Goal: Information Seeking & Learning: Find contact information

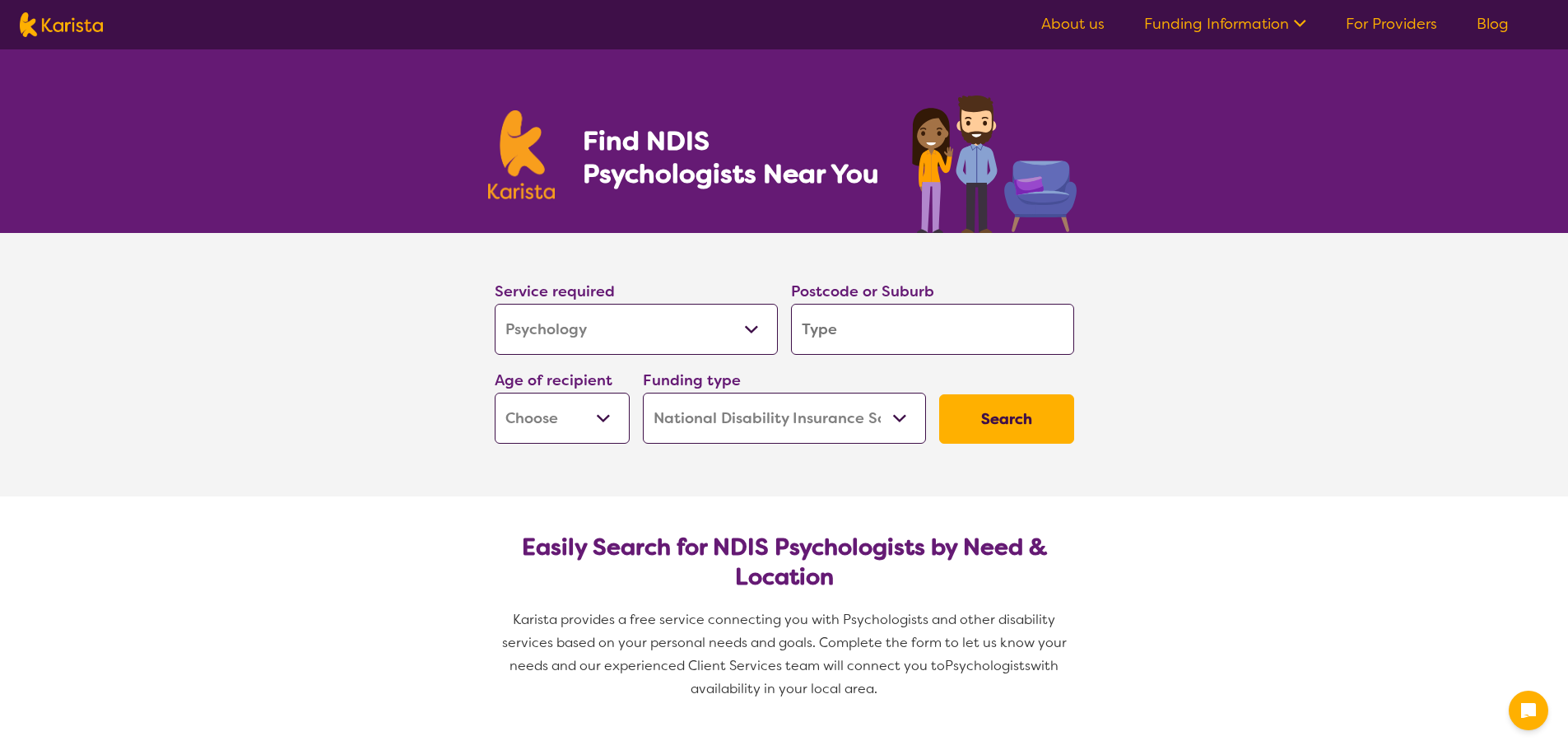
select select "Psychology"
select select "NDIS"
select select "Psychology"
select select "NDIS"
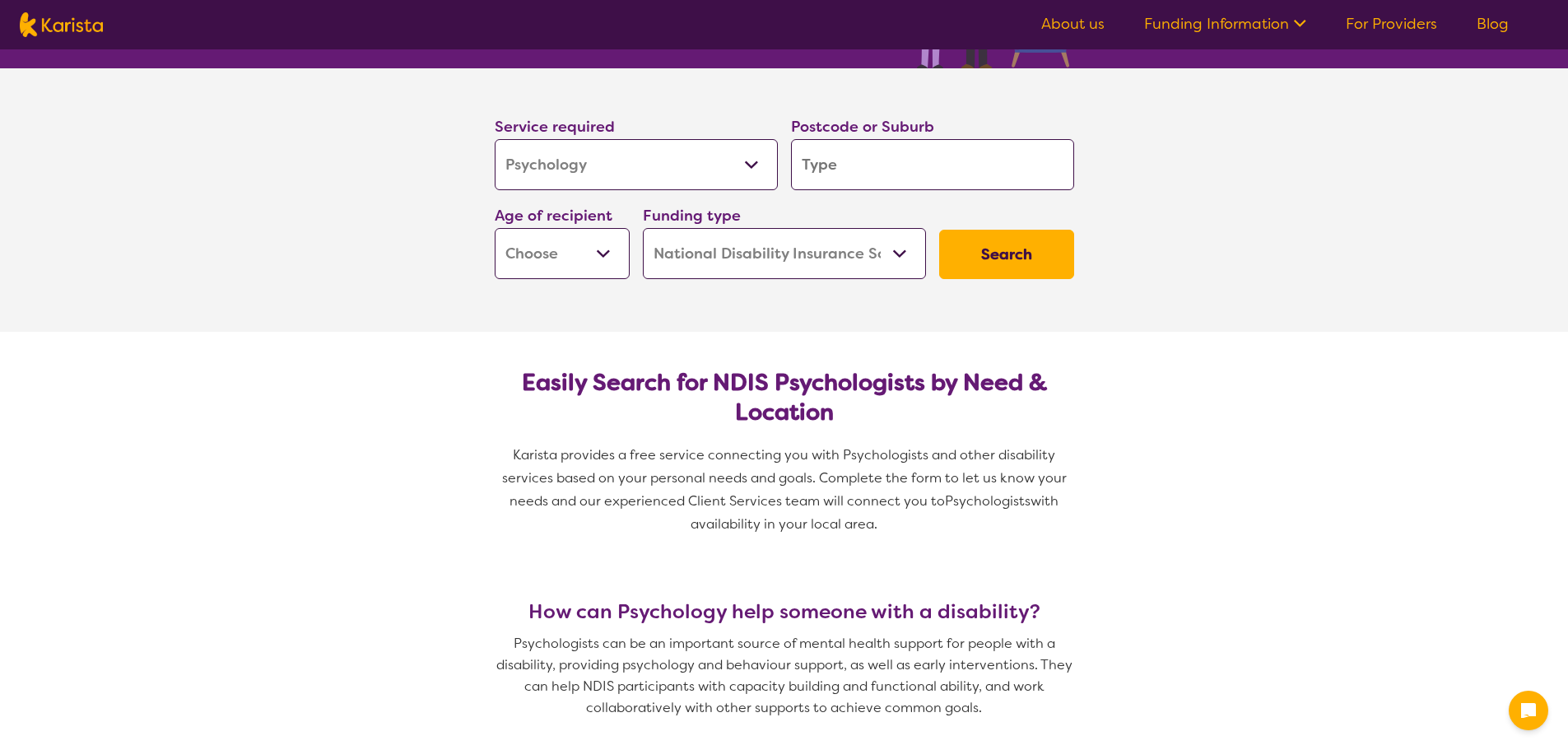
click at [907, 158] on input "search" at bounding box center [933, 164] width 283 height 51
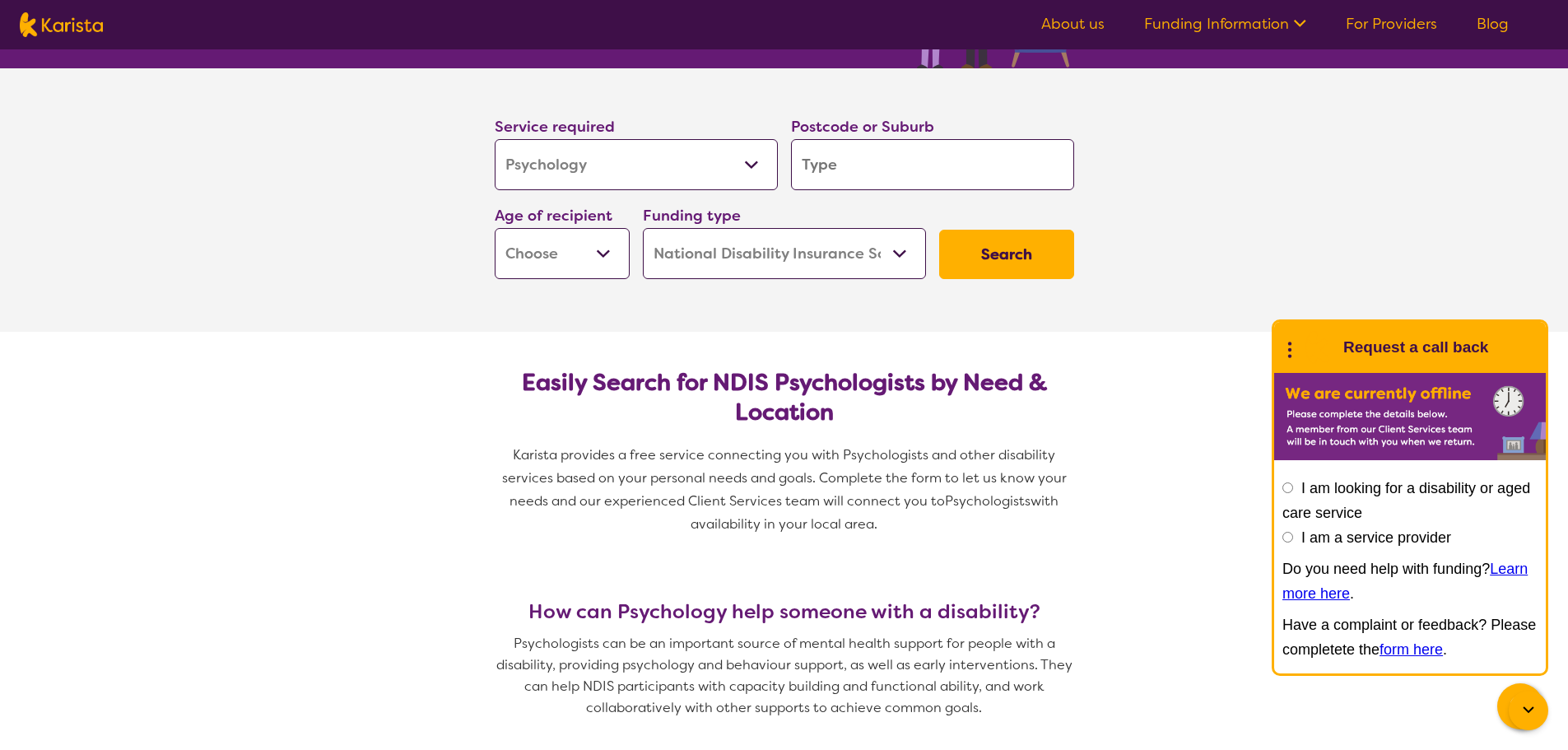
type input "2"
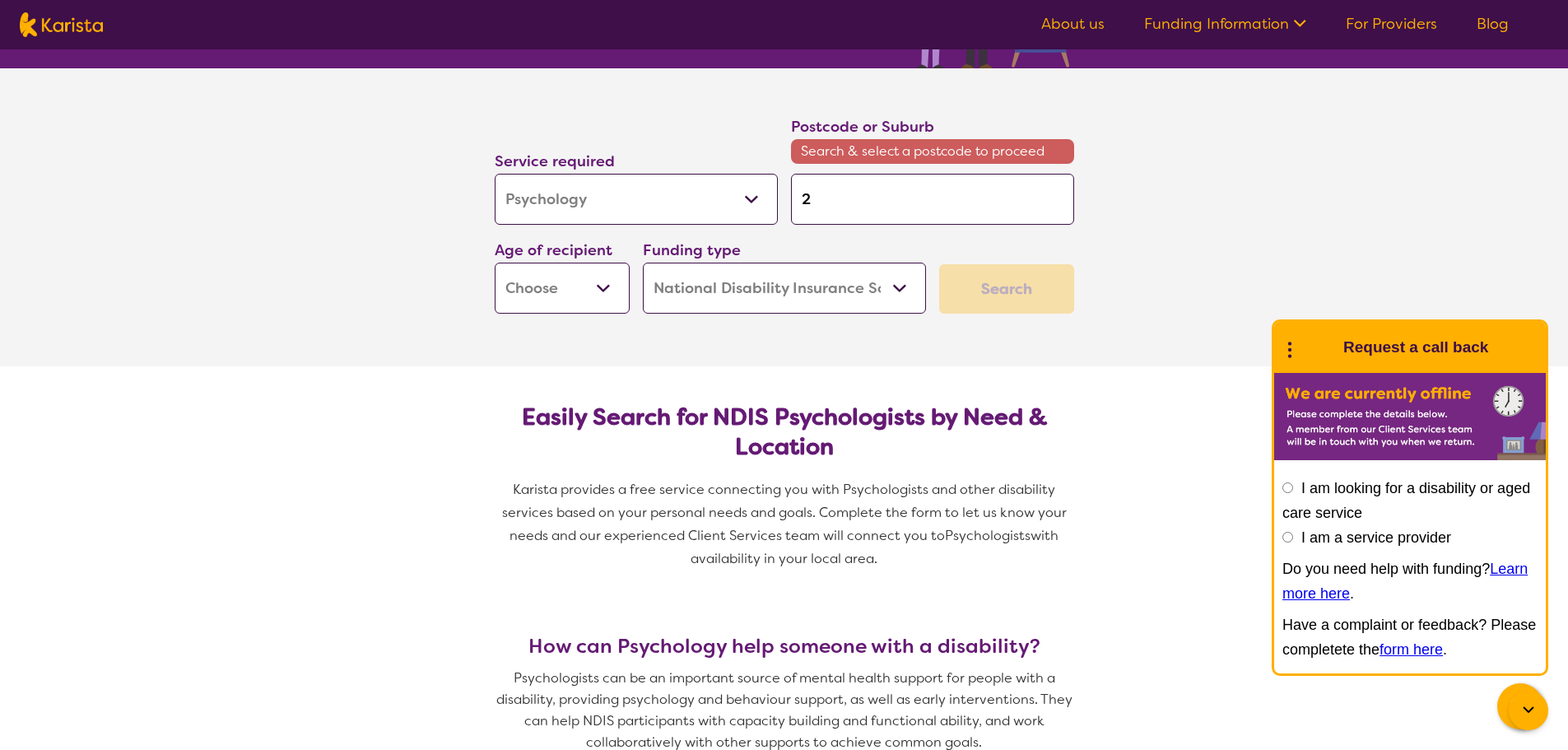
type input "22"
type input "229"
type input "2290"
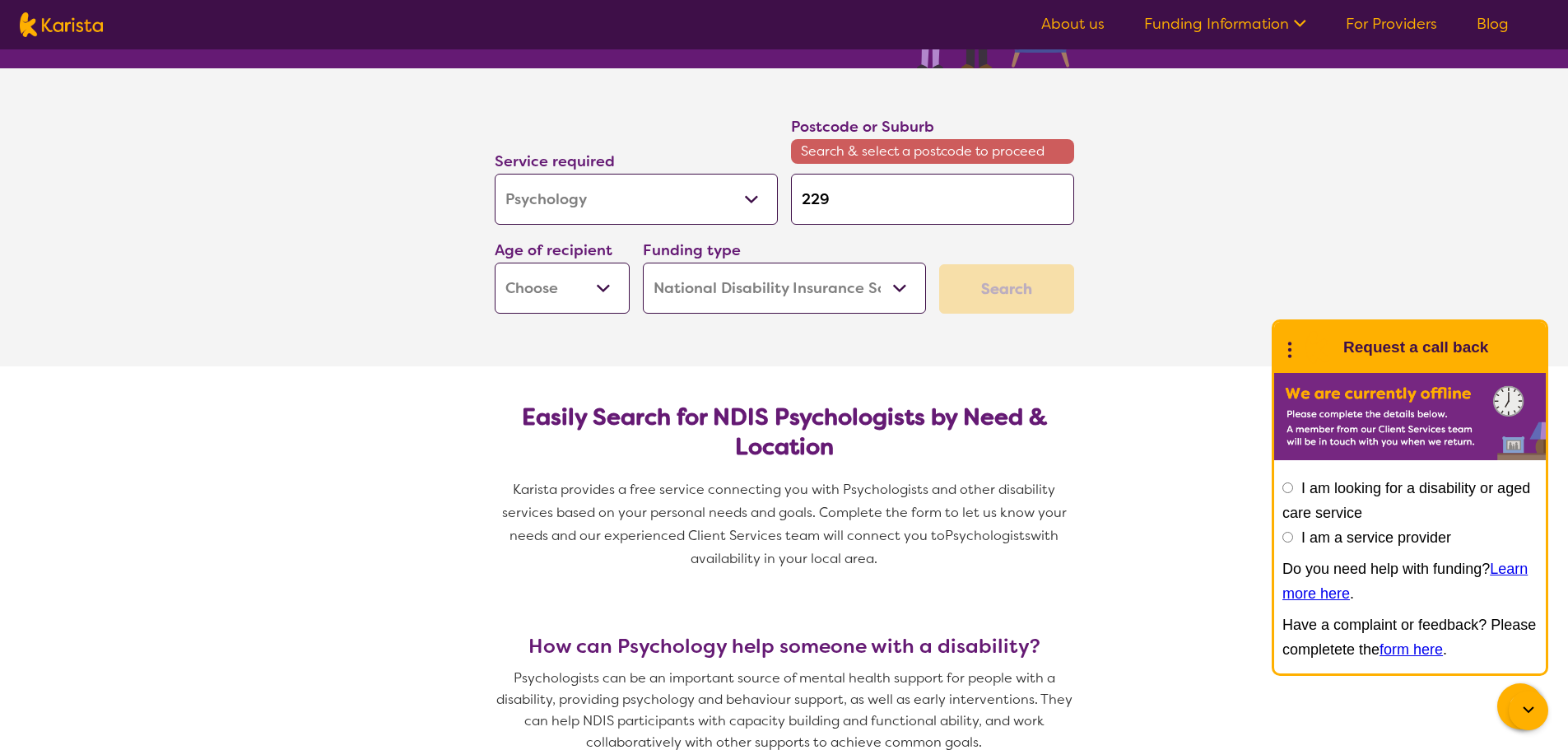
type input "2290"
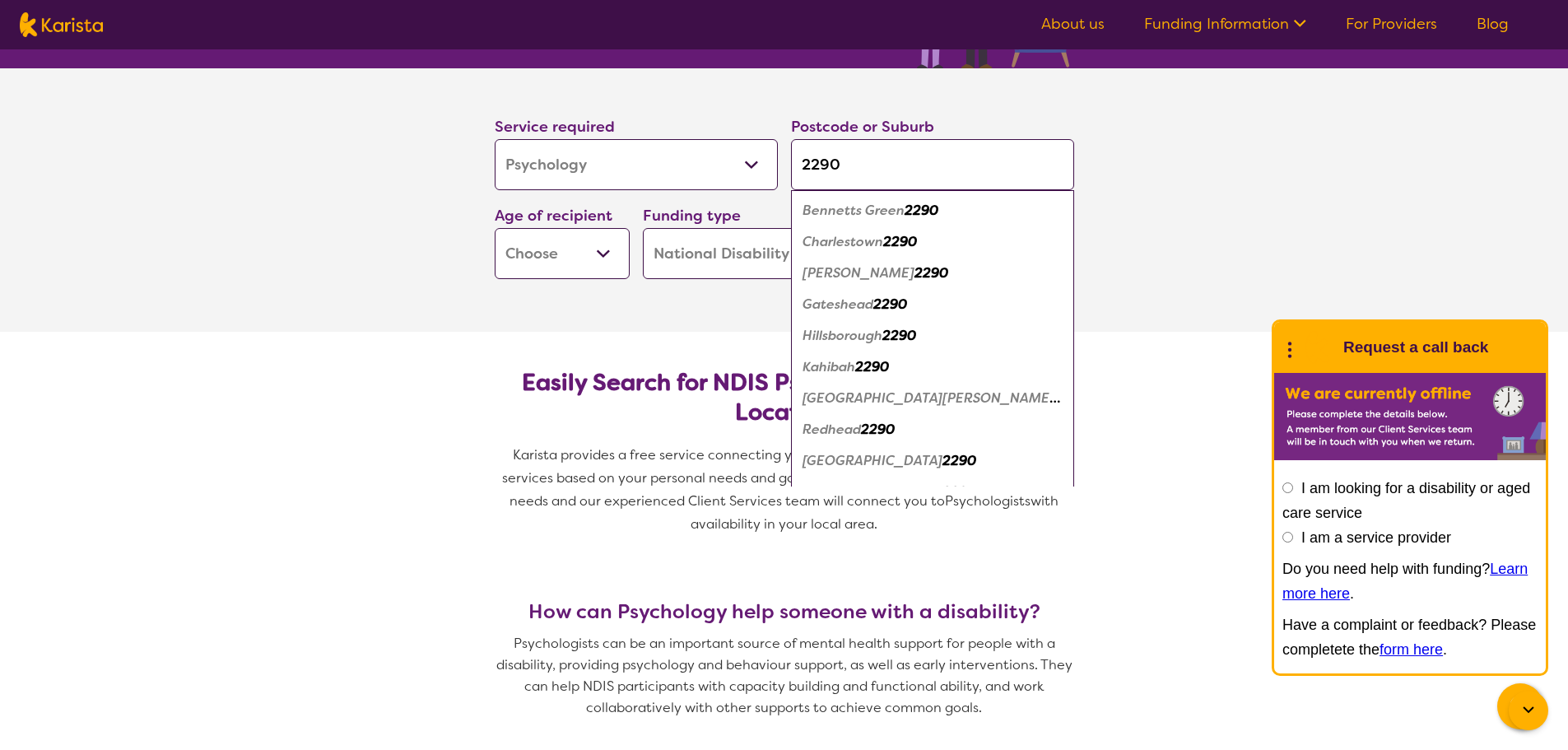
type input "2290"
click at [845, 308] on em "Gateshead" at bounding box center [838, 304] width 70 height 17
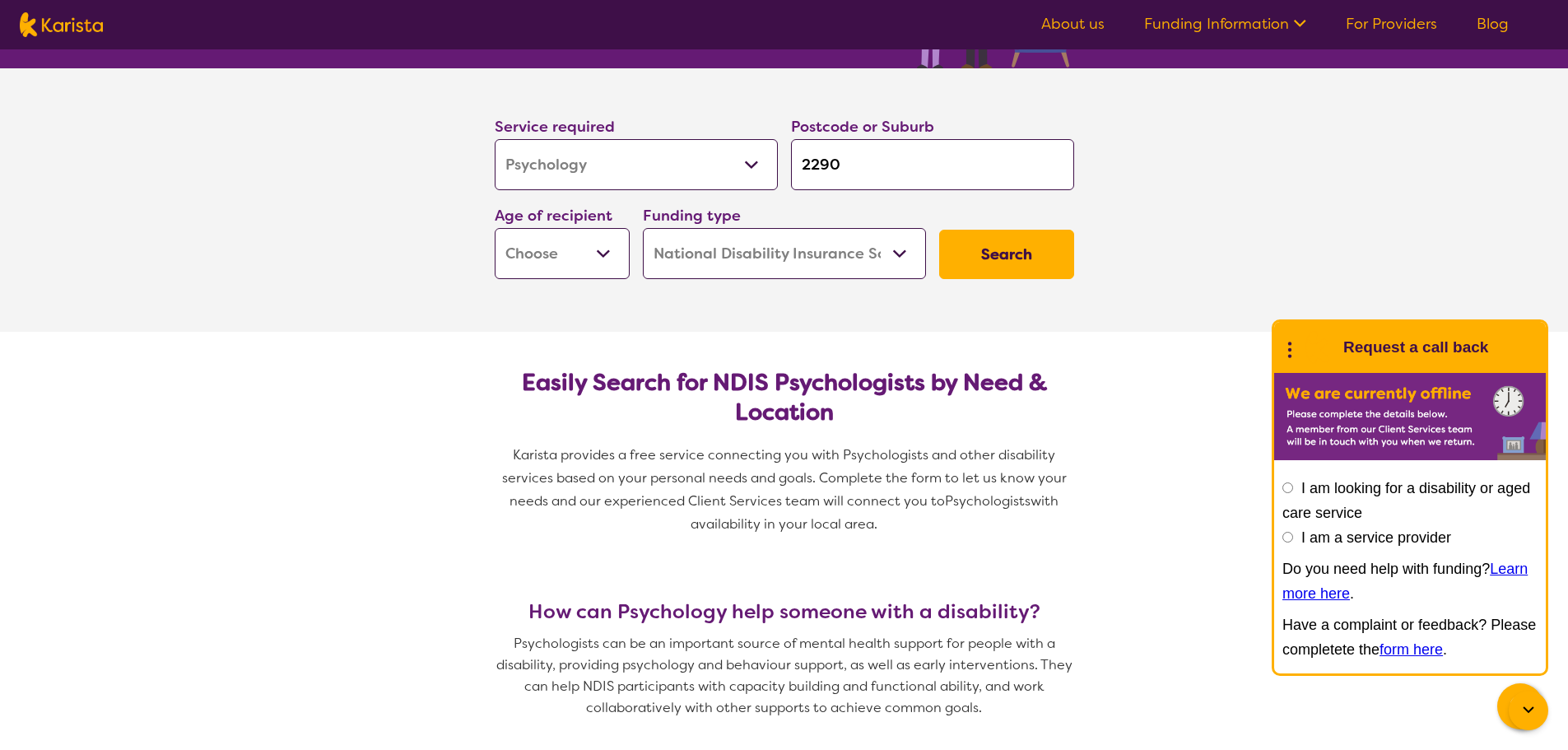
click at [584, 258] on select "Early Childhood - 0 to 9 Child - 10 to 11 Adolescent - 12 to 17 Adult - 18 to 6…" at bounding box center [562, 254] width 135 height 51
select select "AD"
click at [494, 228] on select "Early Childhood - 0 to 9 Child - 10 to 11 Adolescent - 12 to 17 Adult - 18 to 6…" at bounding box center [562, 254] width 135 height 51
select select "AD"
click at [777, 250] on select "Home Care Package (HCP) National Disability Insurance Scheme (NDIS) I don't know" at bounding box center [785, 254] width 283 height 51
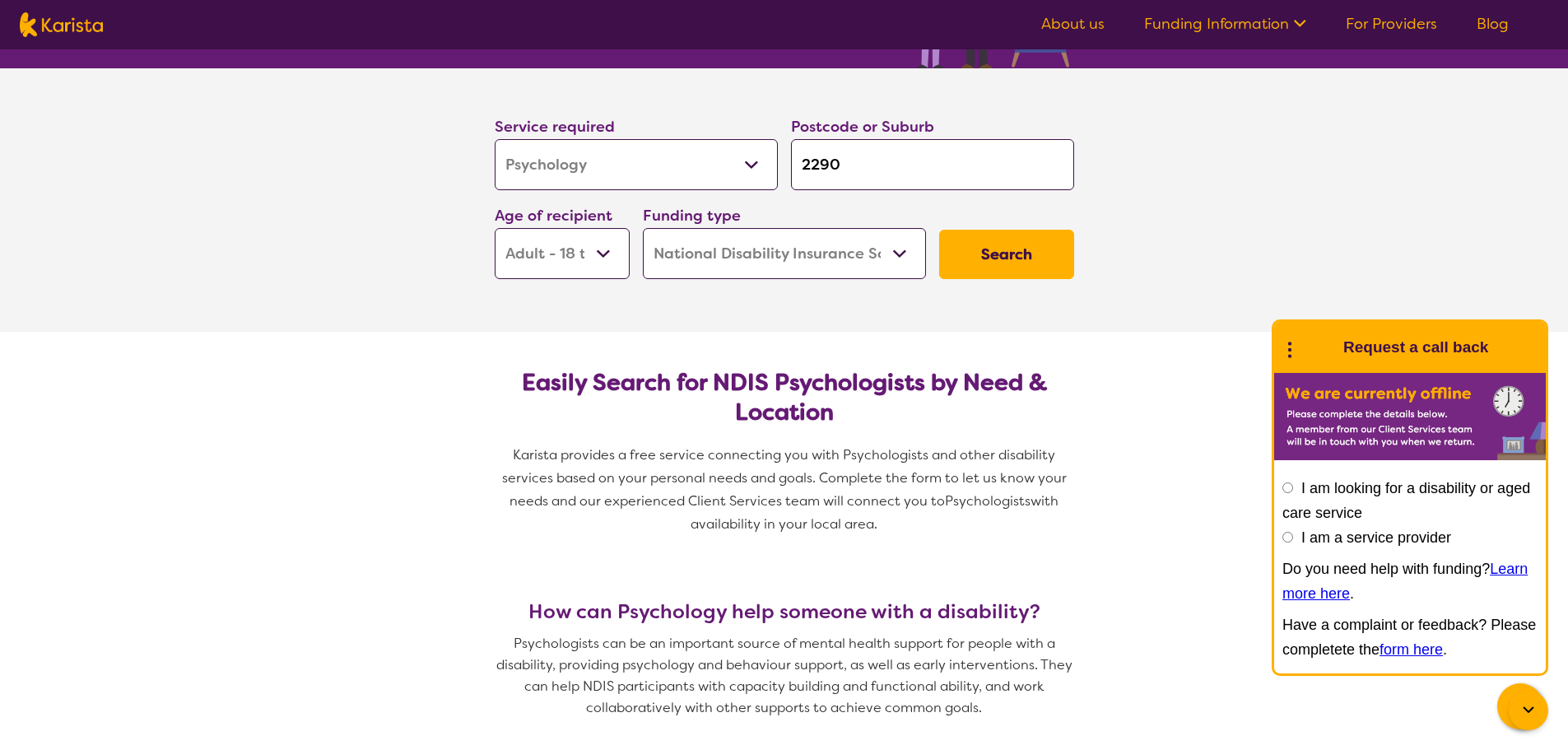
click at [643, 228] on select "Home Care Package (HCP) National Disability Insurance Scheme (NDIS) I don't know" at bounding box center [785, 254] width 283 height 51
click at [1049, 234] on button "Search" at bounding box center [1007, 255] width 135 height 50
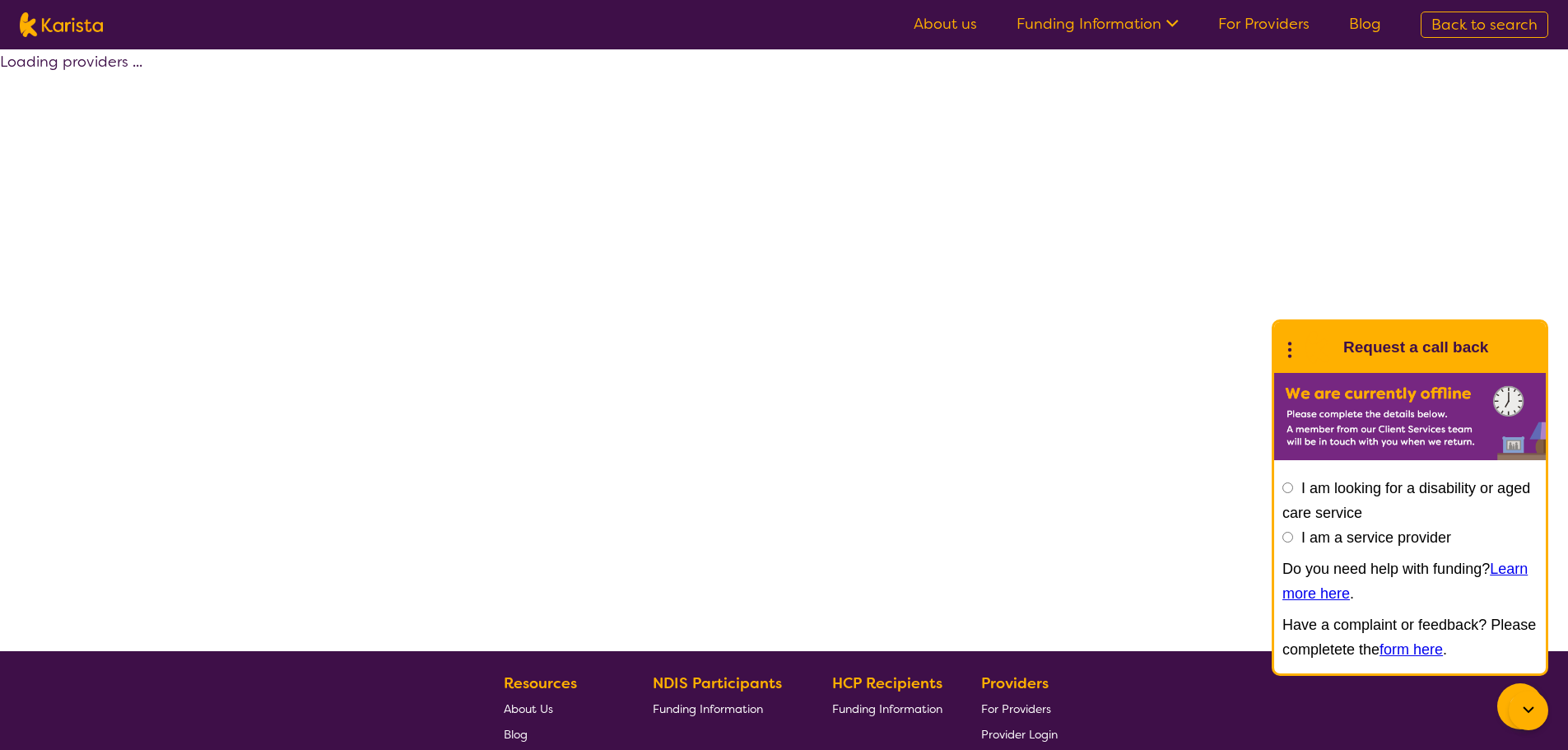
select select "by_score"
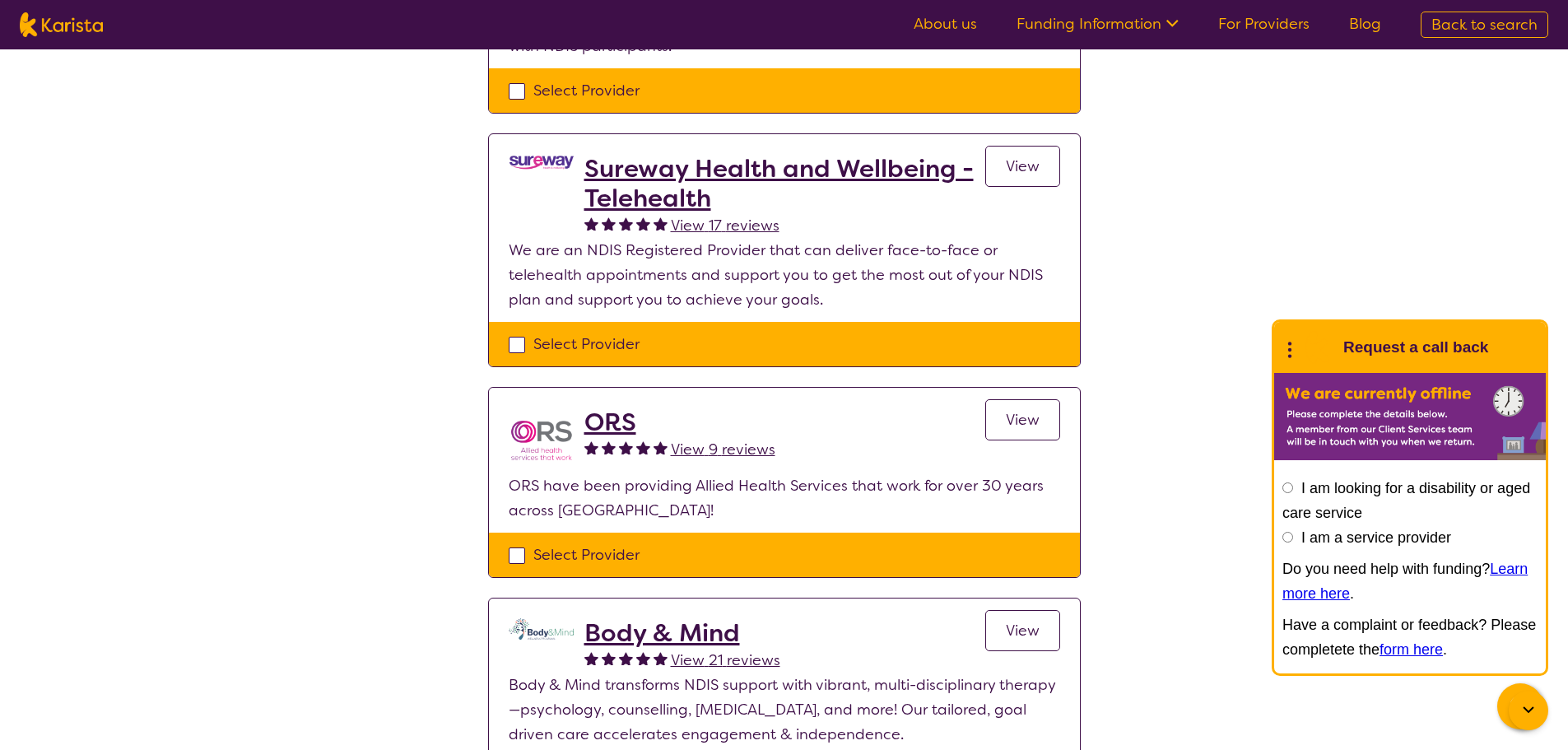
scroll to position [165, 0]
